Goal: Check status: Check status

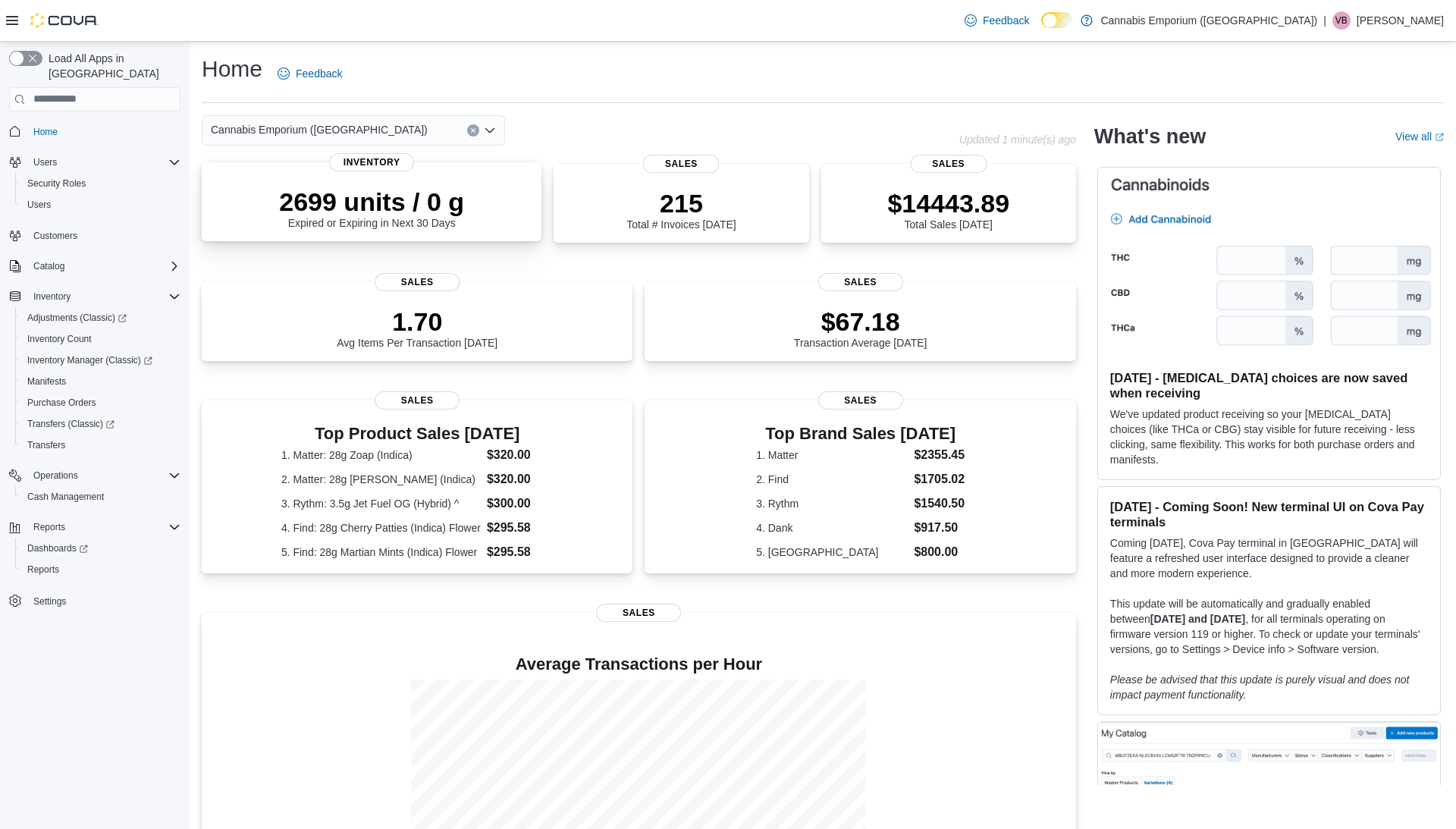
click at [473, 232] on div "2699 units / 0 g Expired or Expiring in Next 30 Days Inventory" at bounding box center [371, 202] width 340 height 79
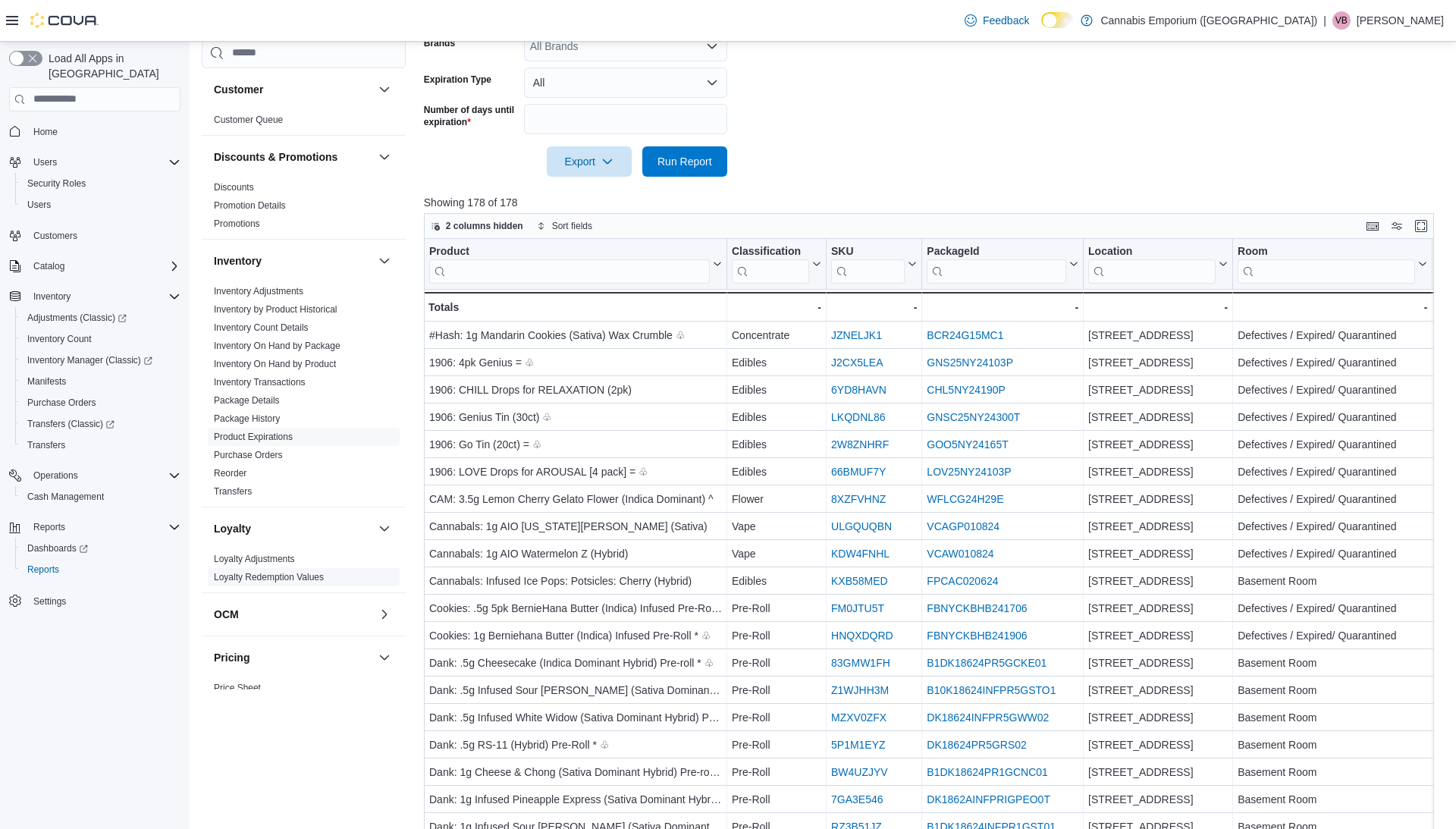
scroll to position [413, 0]
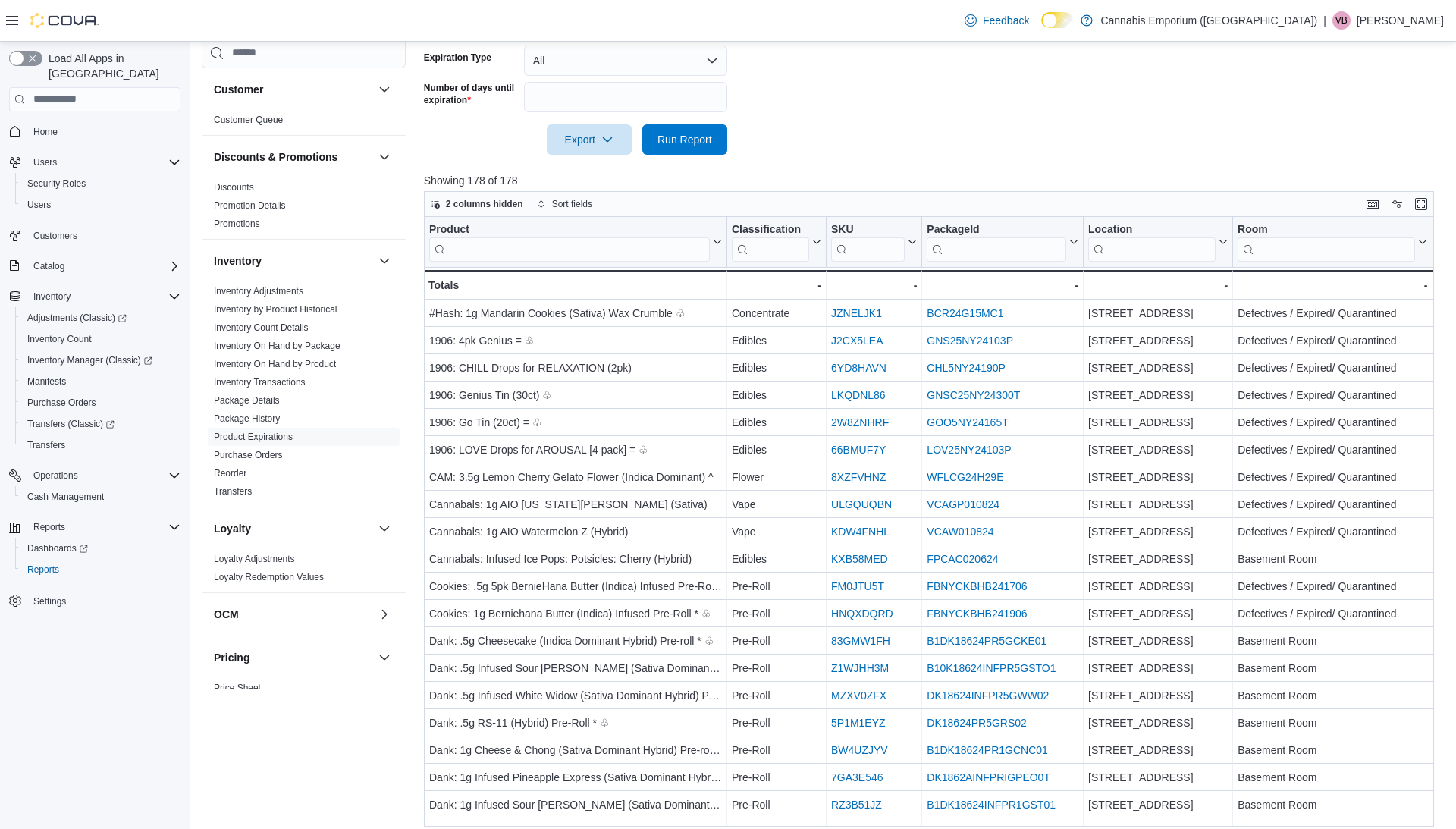
drag, startPoint x: 296, startPoint y: 620, endPoint x: 271, endPoint y: 741, distance: 123.6
click at [271, 741] on div "Customer Customer Queue Discounts & Promotions Discounts Promotion Details Prom…" at bounding box center [303, 410] width 204 height 747
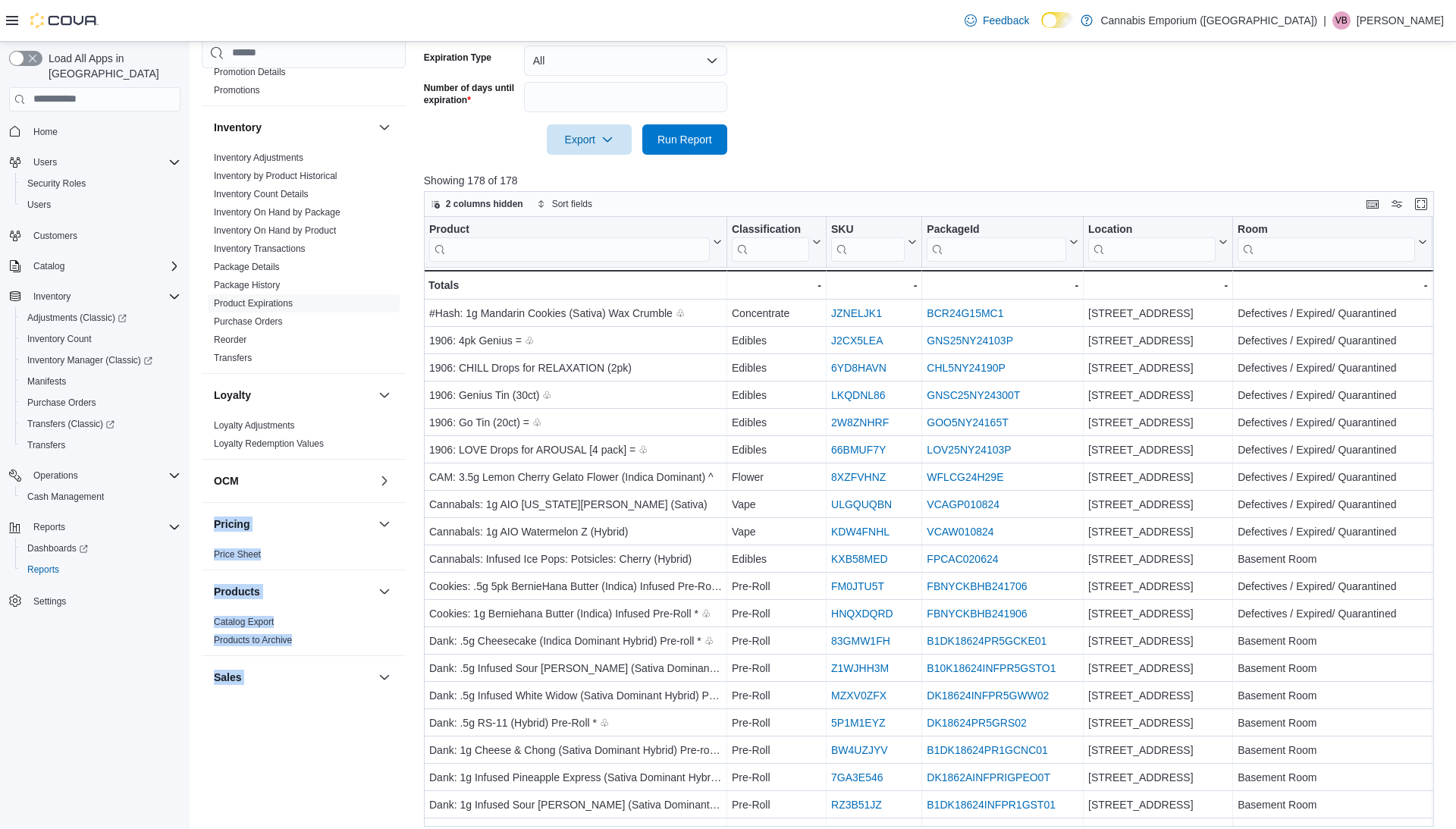
scroll to position [282, 0]
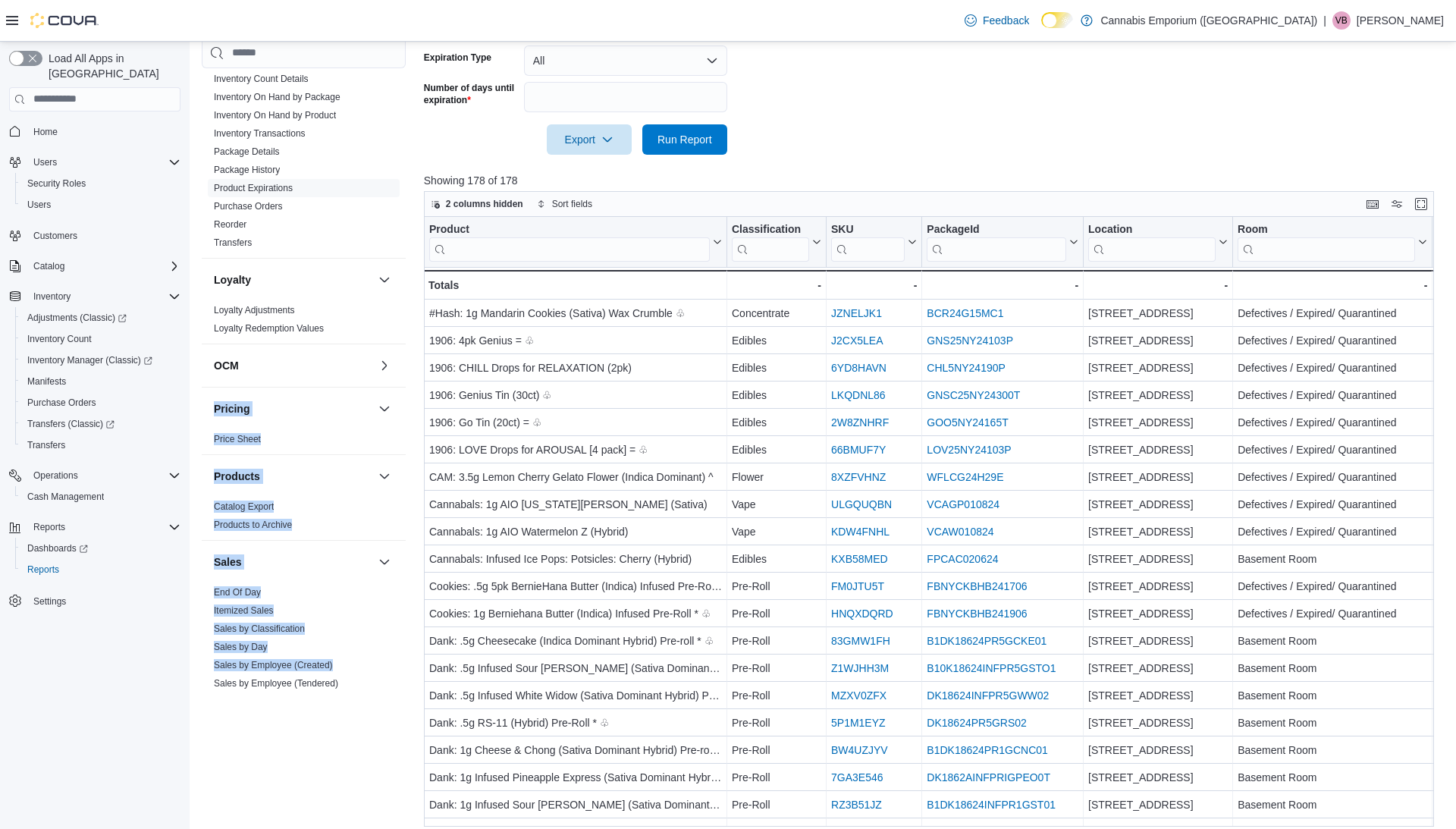
drag, startPoint x: 318, startPoint y: 647, endPoint x: 298, endPoint y: 738, distance: 93.2
click at [298, 738] on div "Customer Customer Queue Discounts & Promotions Discounts Promotion Details Prom…" at bounding box center [303, 410] width 204 height 747
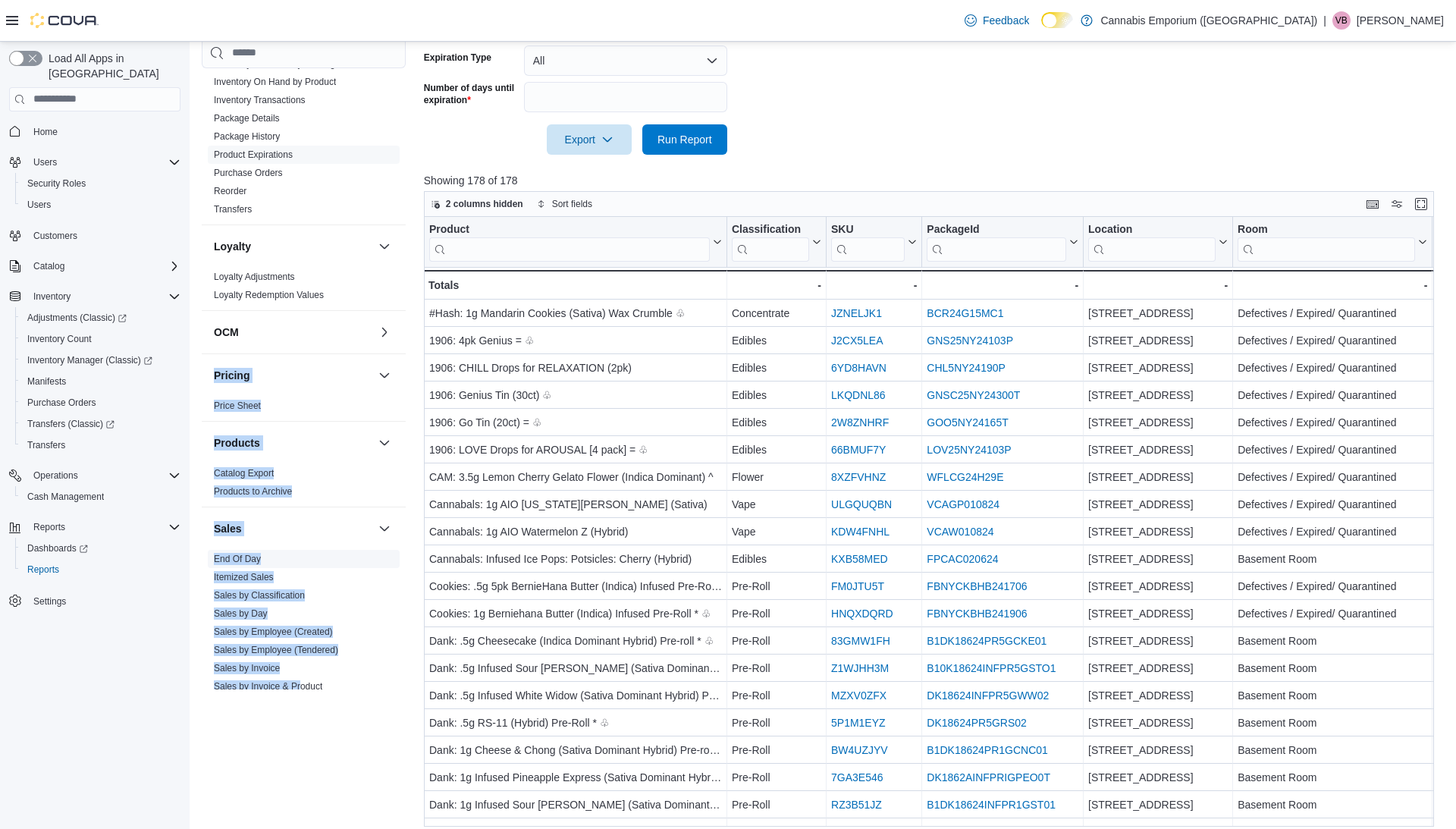
click at [255, 556] on link "End Of Day" at bounding box center [237, 559] width 47 height 10
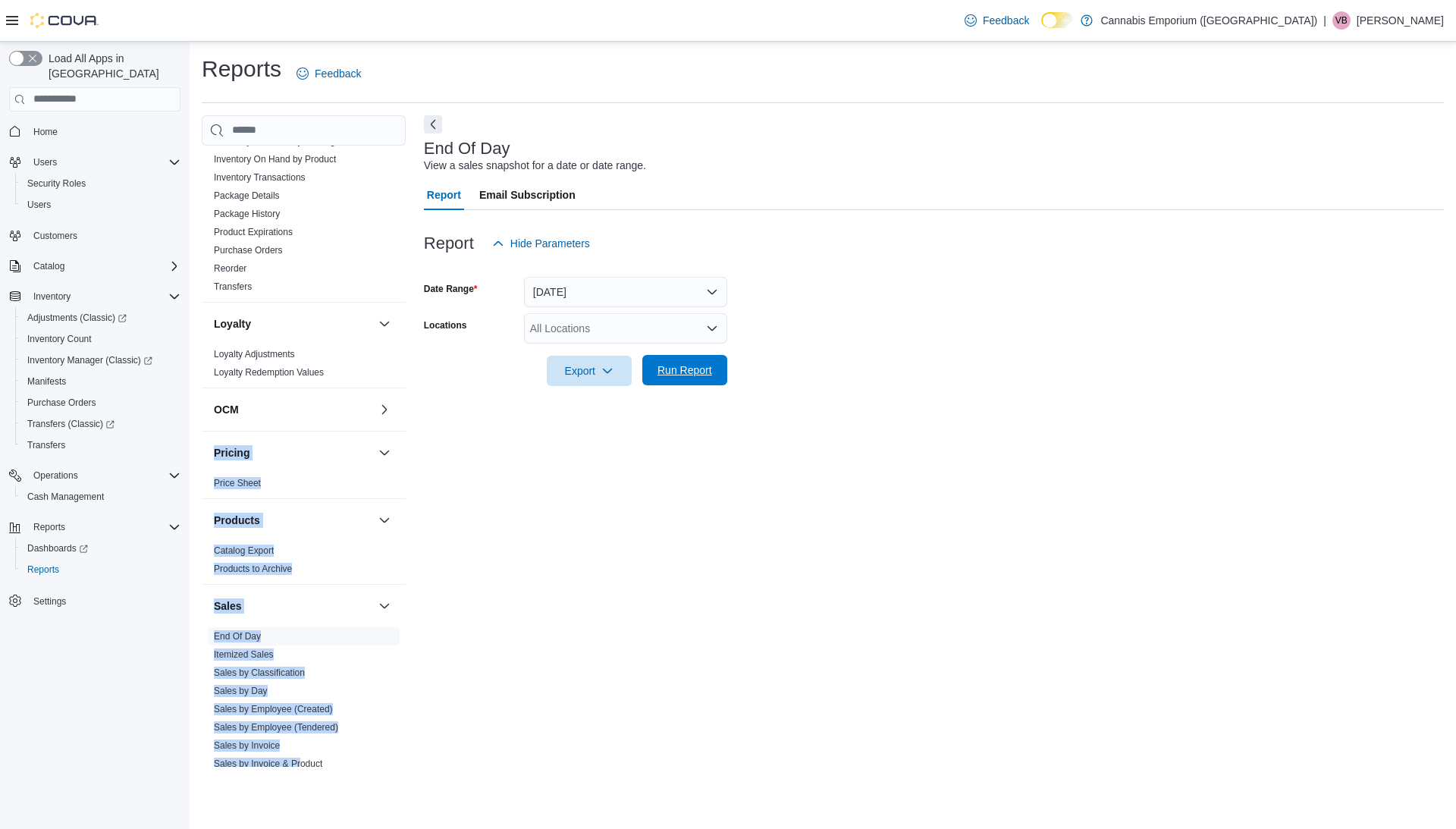
click at [659, 369] on span "Run Report" at bounding box center [685, 370] width 54 height 15
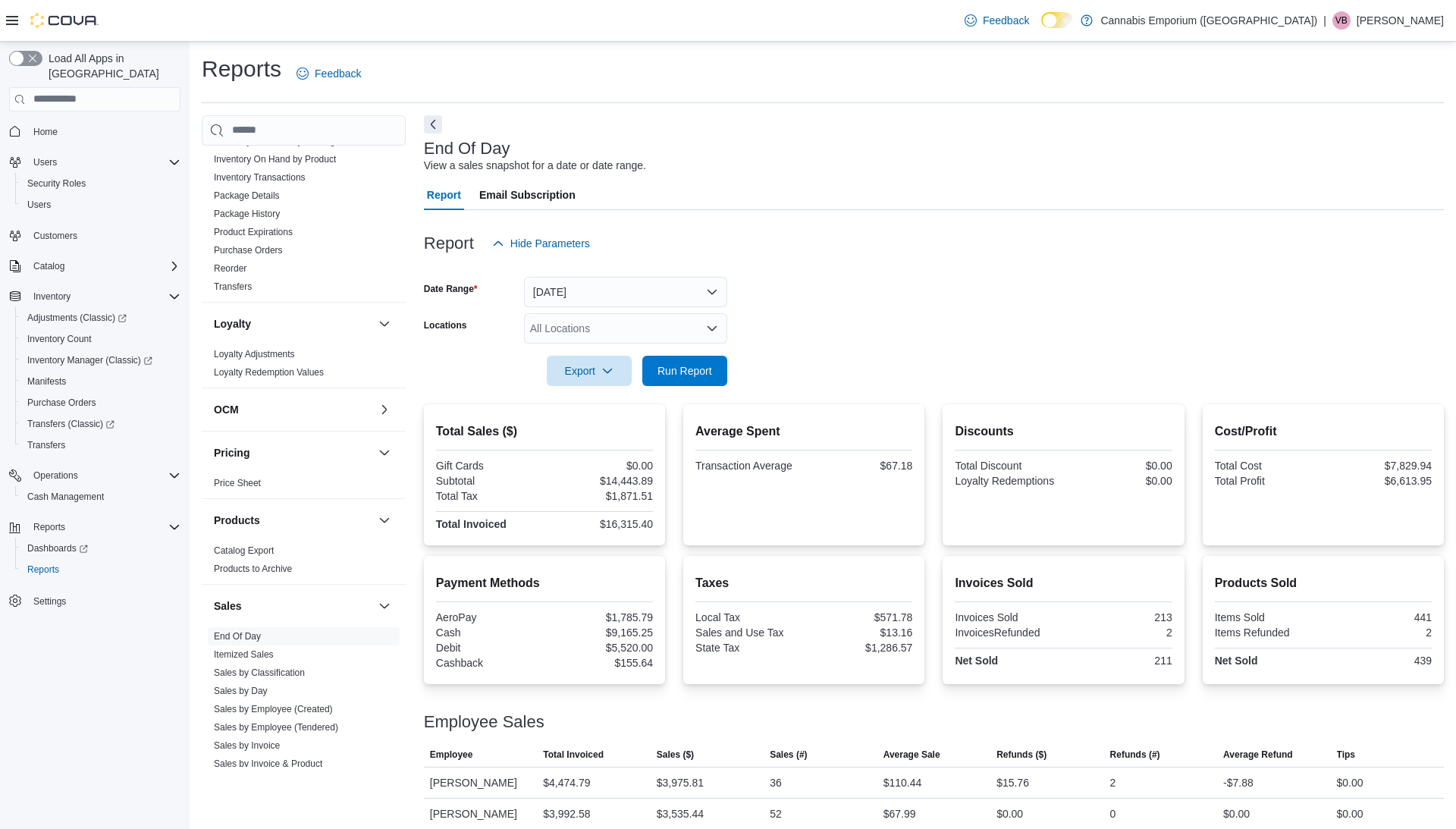
click at [755, 239] on div "Report Hide Parameters" at bounding box center [934, 243] width 1020 height 30
